Goal: Navigation & Orientation: Understand site structure

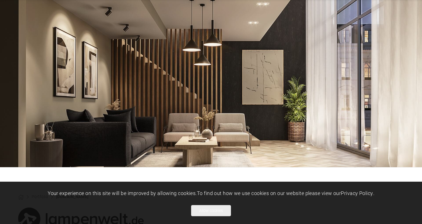
scroll to position [32, 0]
click at [217, 210] on button "Allow cookies" at bounding box center [211, 210] width 40 height 11
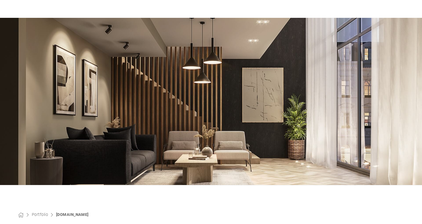
scroll to position [0, 0]
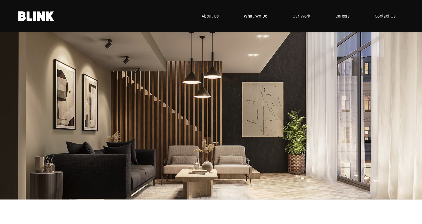
click at [261, 17] on span "What We Do" at bounding box center [256, 16] width 24 height 6
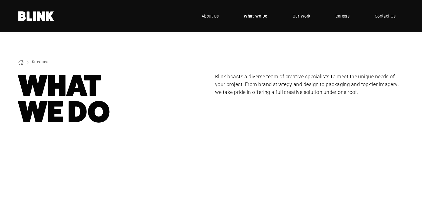
click at [301, 16] on span "Our Work" at bounding box center [301, 16] width 18 height 6
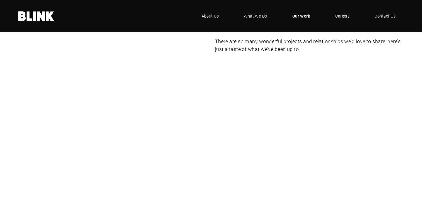
scroll to position [69, 0]
